Goal: Book appointment/travel/reservation

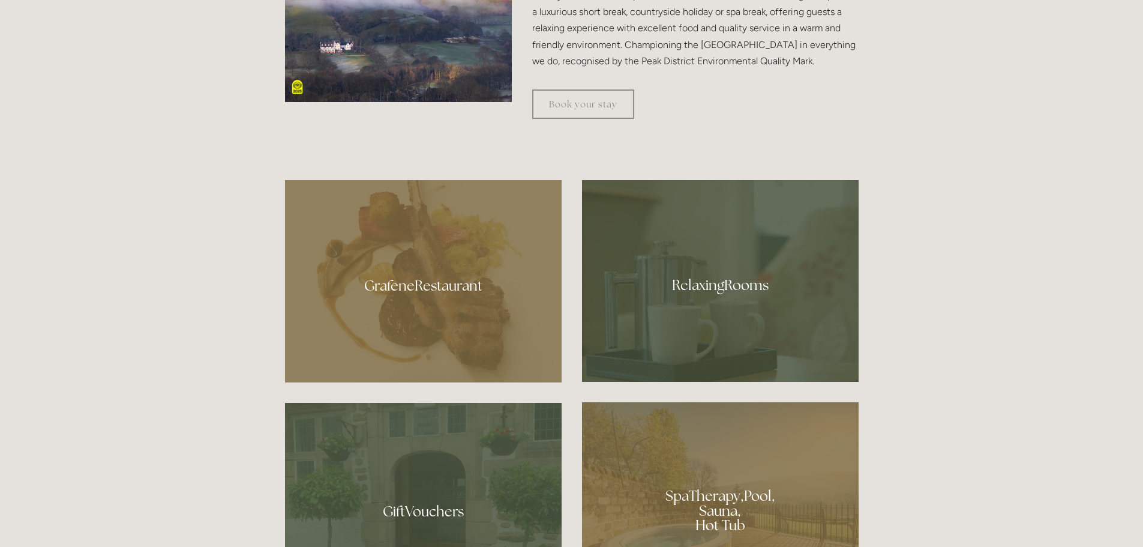
scroll to position [720, 0]
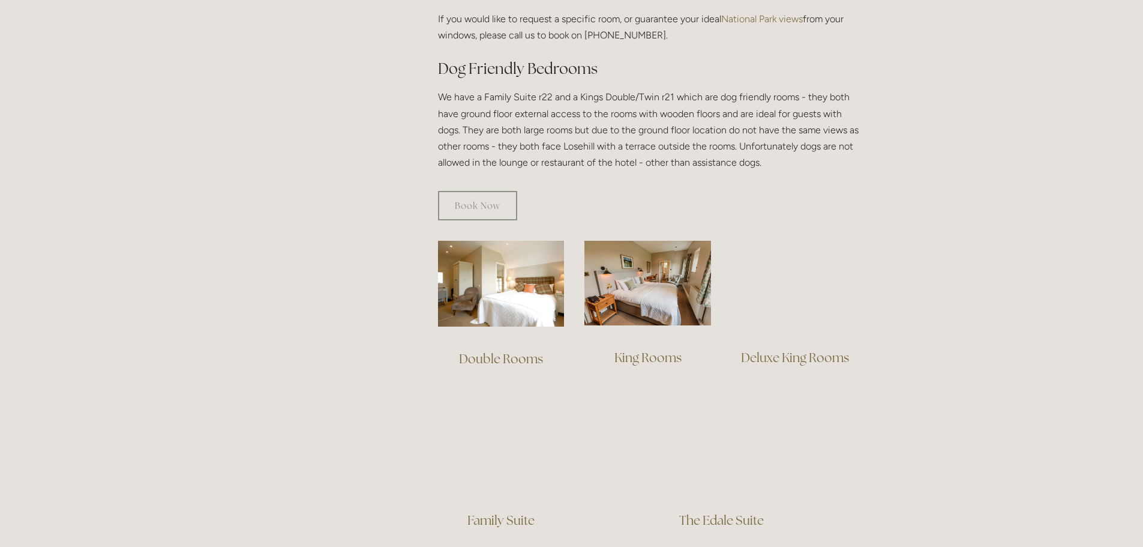
scroll to position [660, 0]
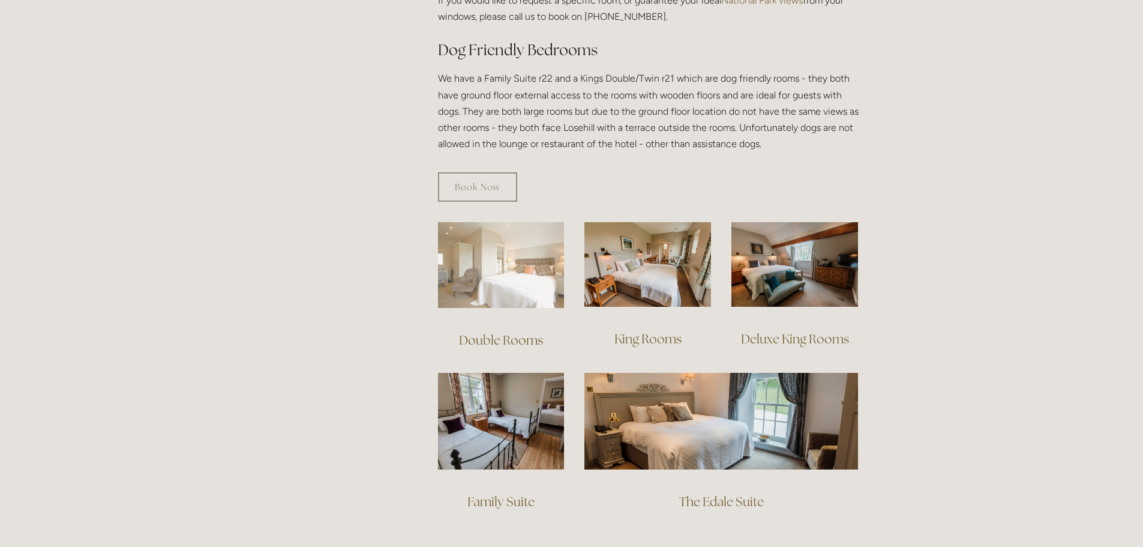
click at [524, 272] on img at bounding box center [501, 265] width 127 height 86
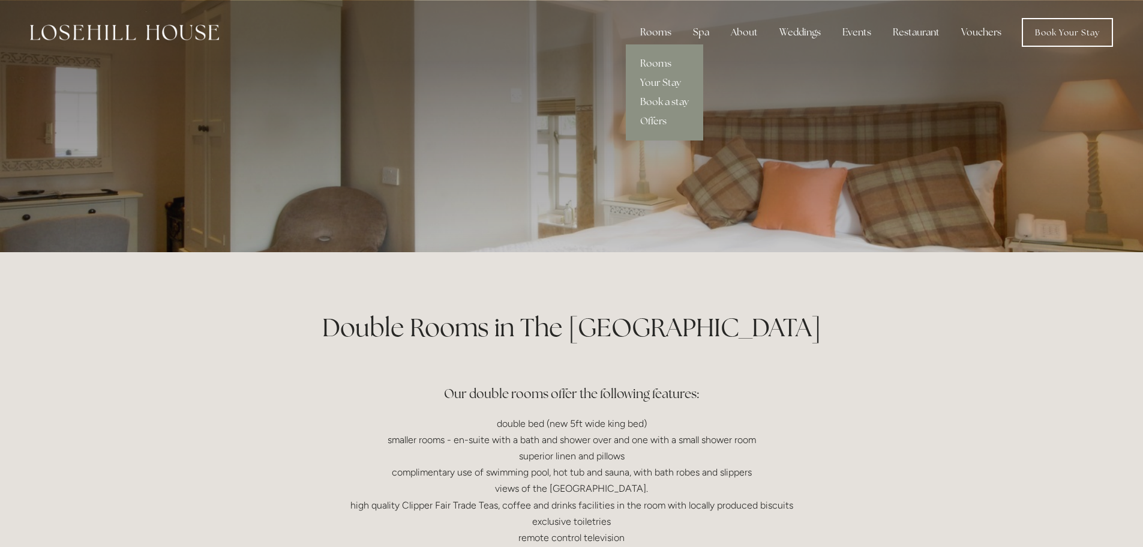
click at [658, 60] on link "Rooms" at bounding box center [664, 63] width 77 height 19
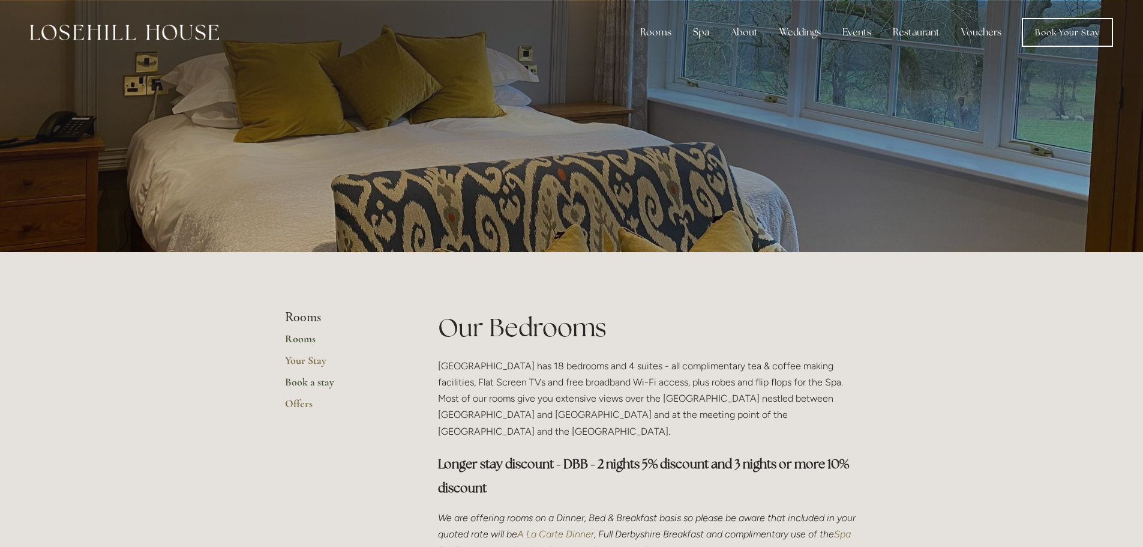
click at [304, 382] on link "Book a stay" at bounding box center [342, 386] width 115 height 22
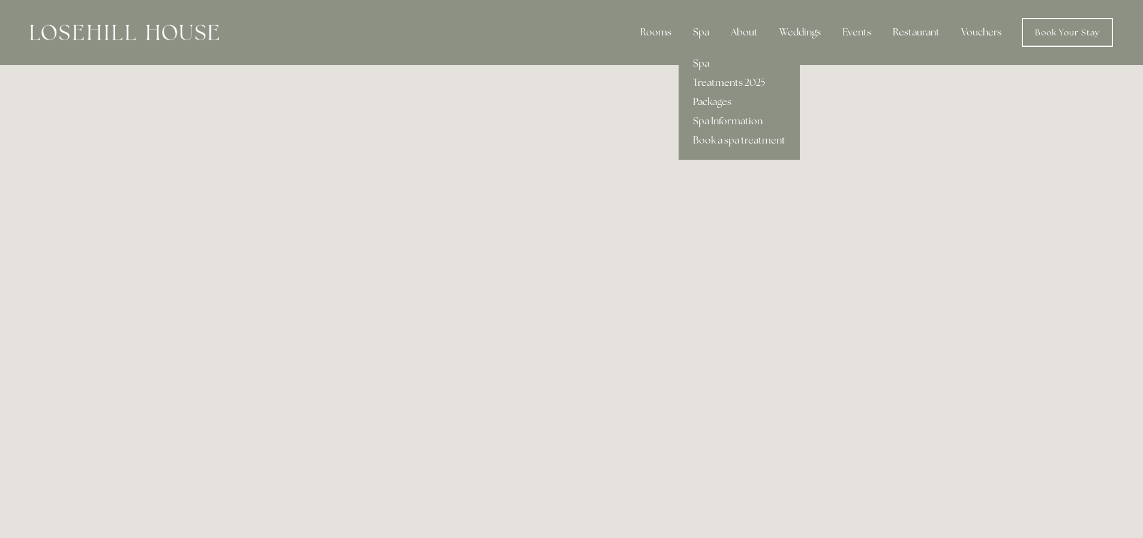
click at [705, 32] on div "Spa" at bounding box center [700, 32] width 35 height 24
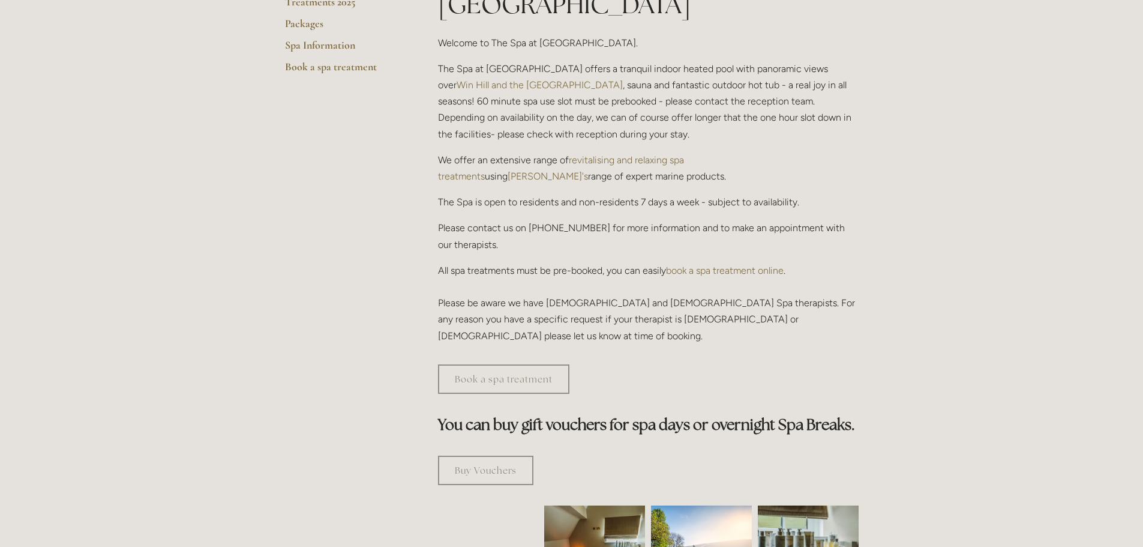
scroll to position [360, 0]
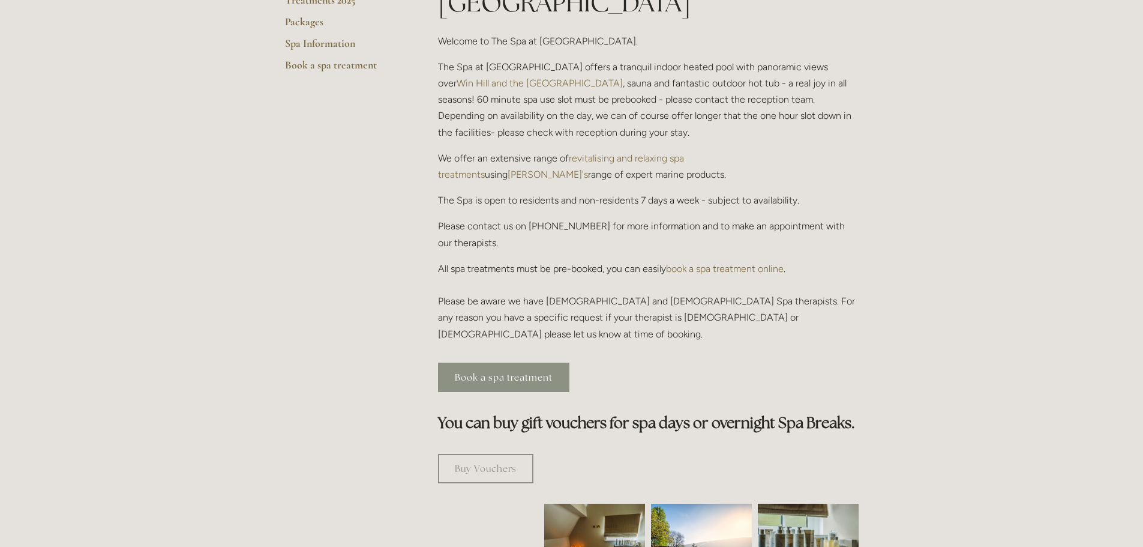
click at [489, 362] on link "Book a spa treatment" at bounding box center [503, 376] width 131 height 29
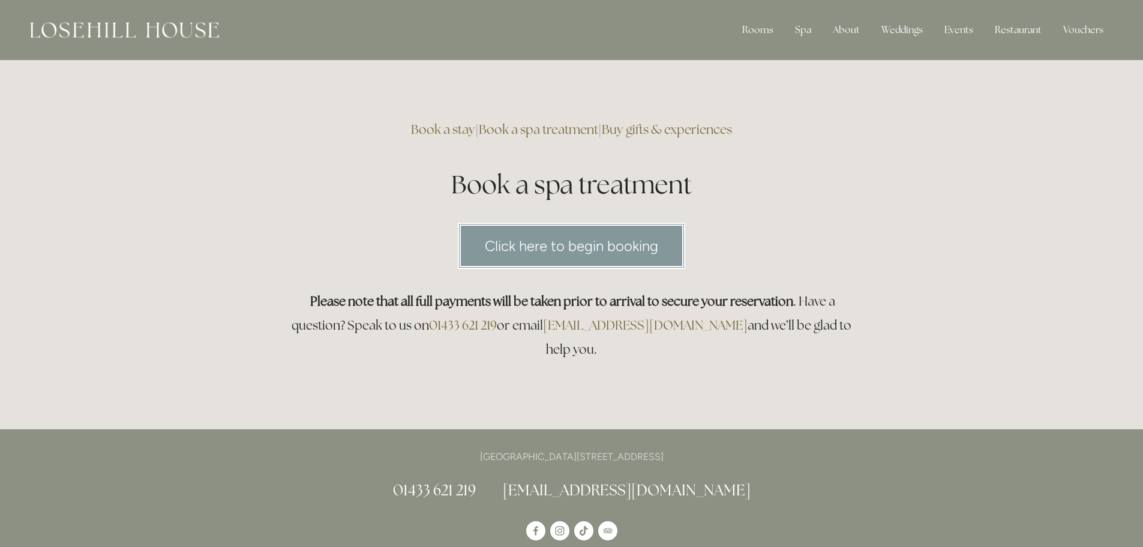
click at [540, 245] on link "Click here to begin booking" at bounding box center [571, 246] width 227 height 46
